Goal: Task Accomplishment & Management: Manage account settings

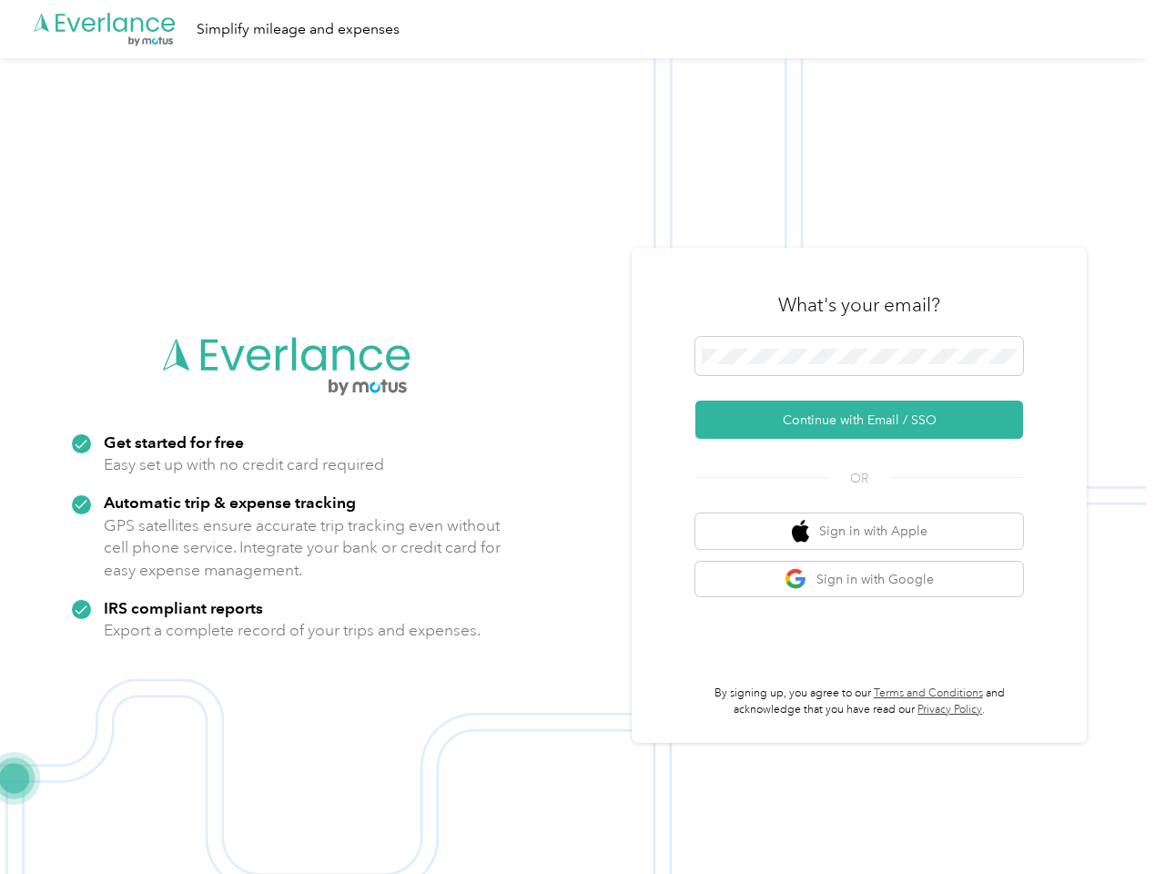
click at [577, 437] on img at bounding box center [573, 495] width 1146 height 874
click at [577, 29] on div ".cls-1 { fill: #00adee; } .cls-2 { fill: #fff; } .cls-3 { fill: #707372; } .cls…" at bounding box center [573, 29] width 1146 height 58
click at [867, 420] on button "Continue with Email / SSO" at bounding box center [859, 419] width 328 height 38
click at [867, 531] on button "Sign in with Apple" at bounding box center [859, 530] width 328 height 35
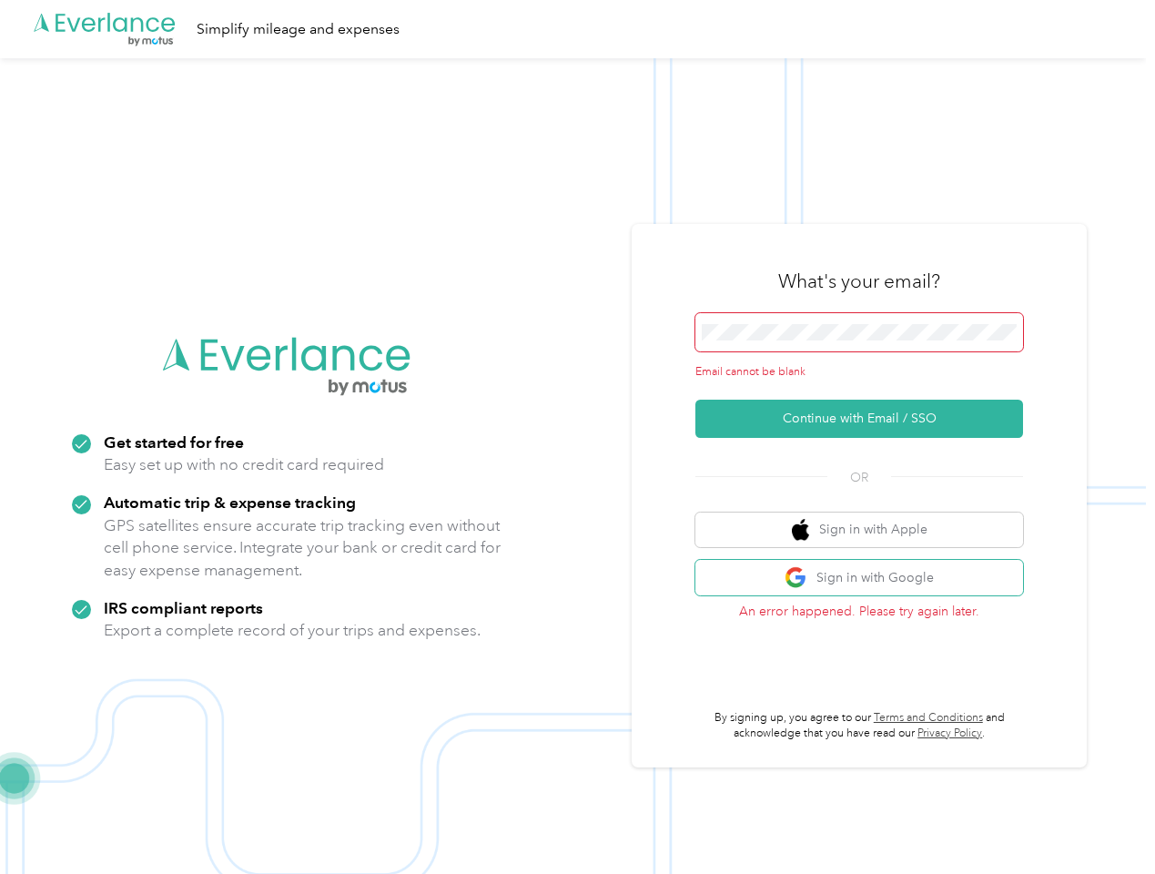
drag, startPoint x: 0, startPoint y: 0, endPoint x: 9, endPoint y: 9, distance: 12.9
click at [867, 579] on button "Sign in with Google" at bounding box center [859, 577] width 328 height 35
